Goal: Use online tool/utility: Use online tool/utility

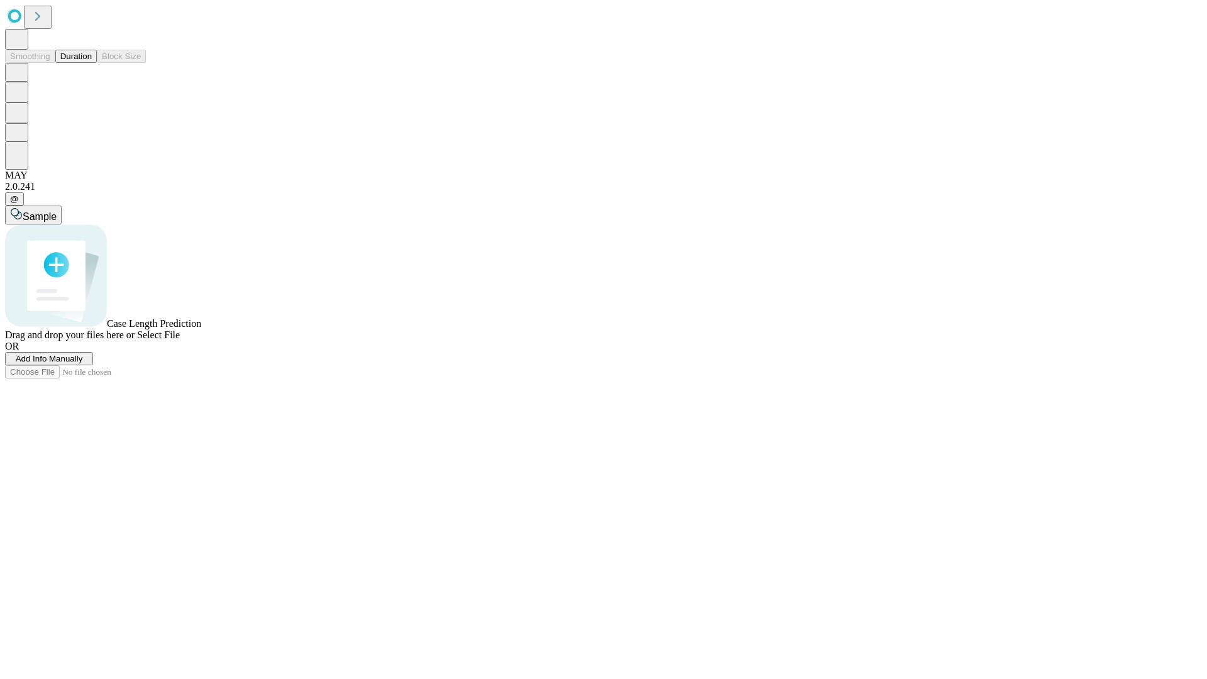
click at [180, 340] on span "Select File" at bounding box center [158, 334] width 43 height 11
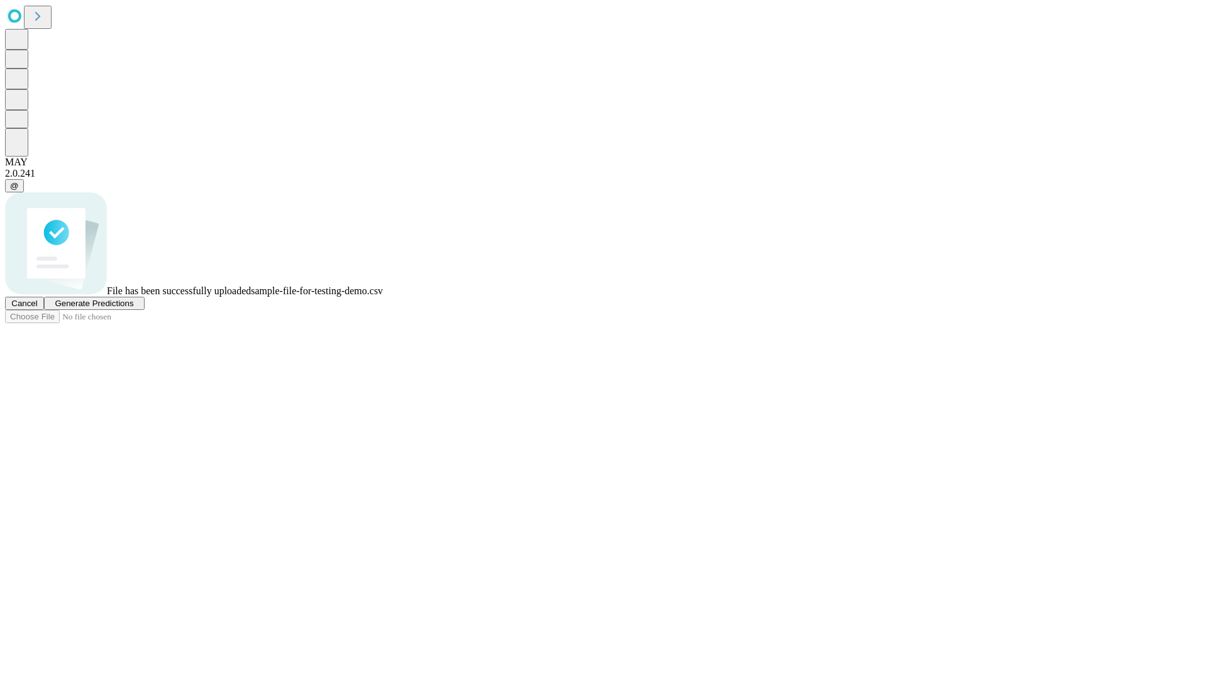
click at [133, 308] on span "Generate Predictions" at bounding box center [94, 303] width 79 height 9
